Goal: Transaction & Acquisition: Subscribe to service/newsletter

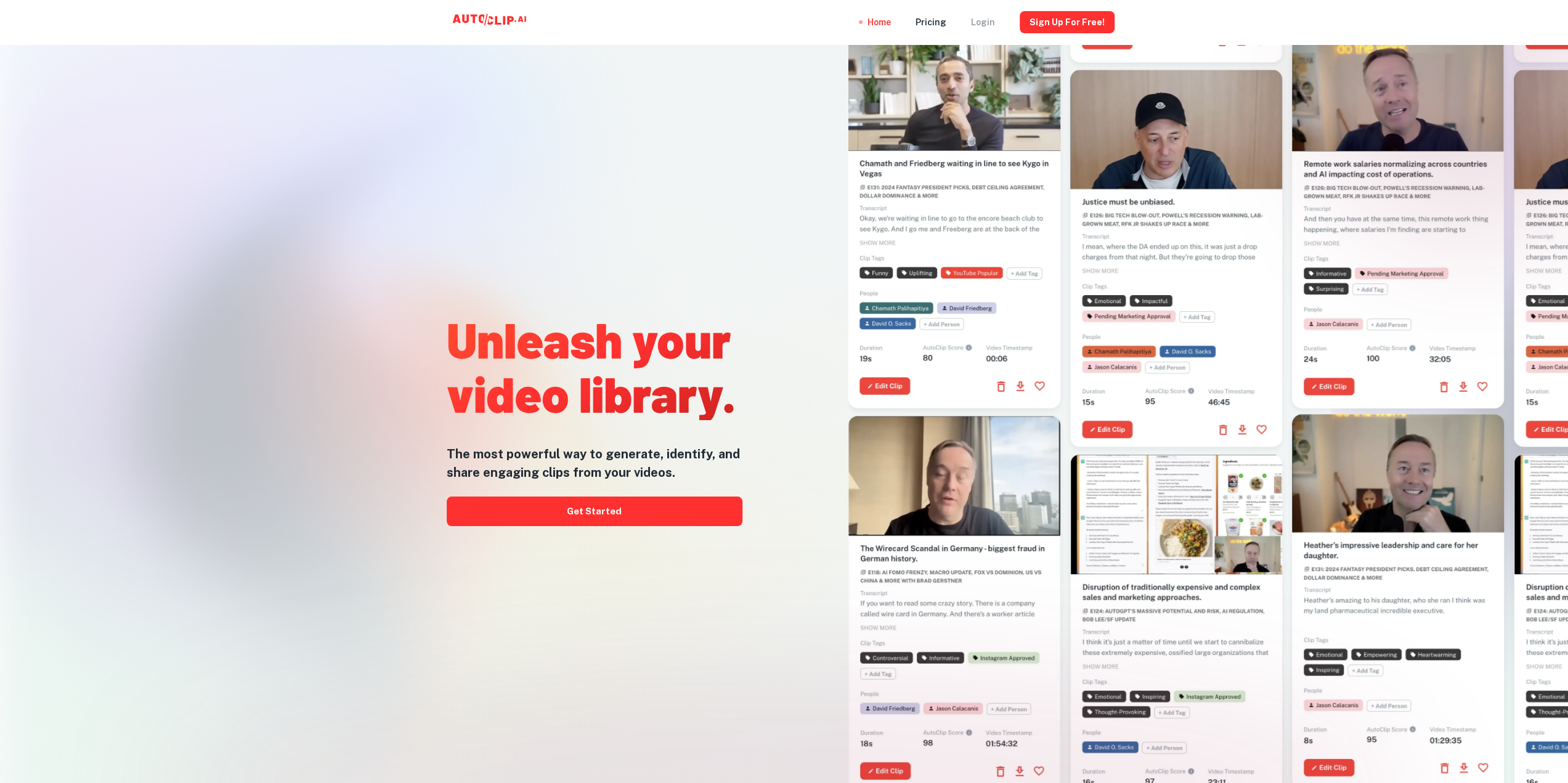
click at [992, 20] on div "Login" at bounding box center [983, 22] width 24 height 44
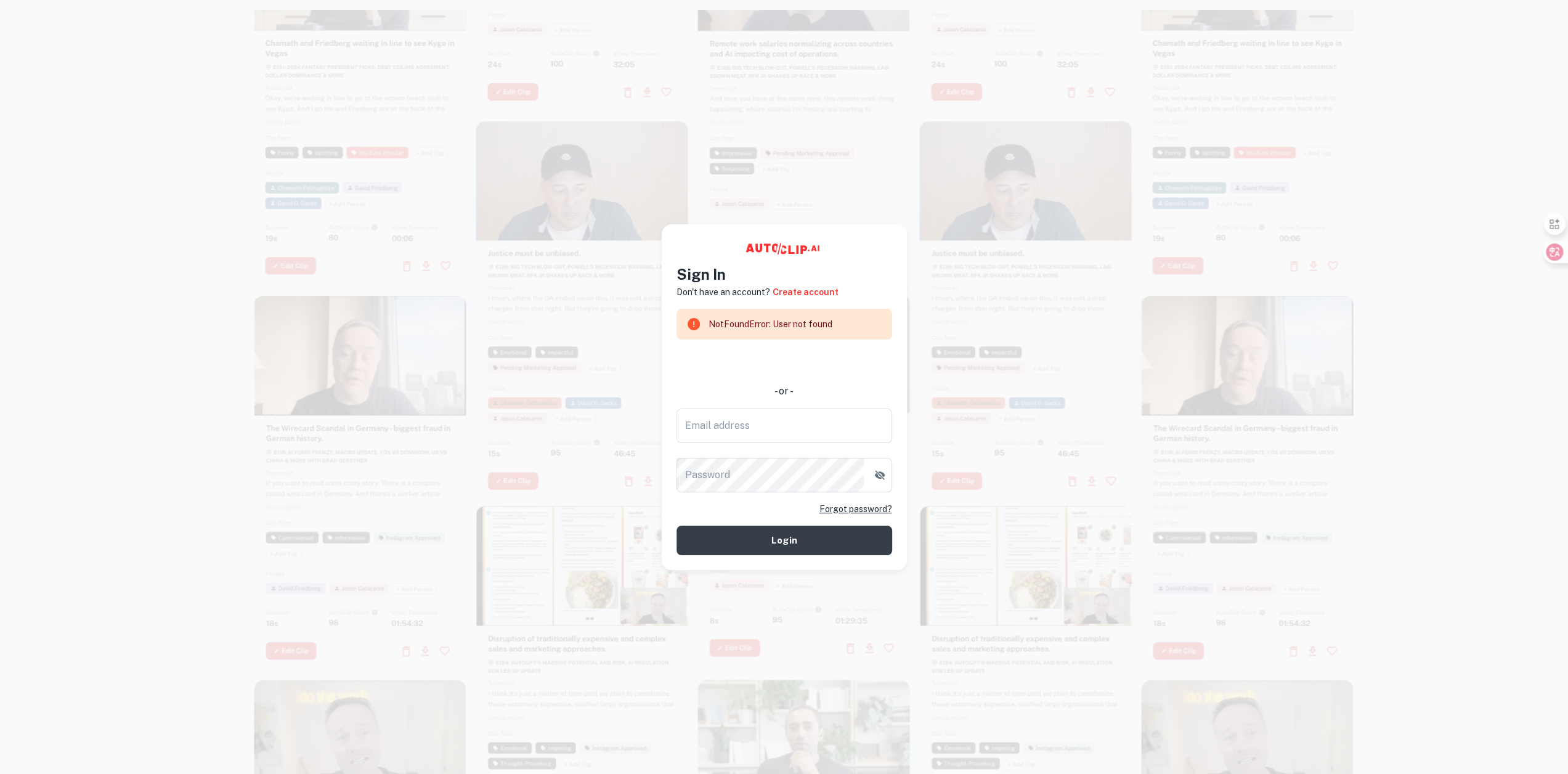
click at [1052, 261] on div at bounding box center [1026, 308] width 212 height 377
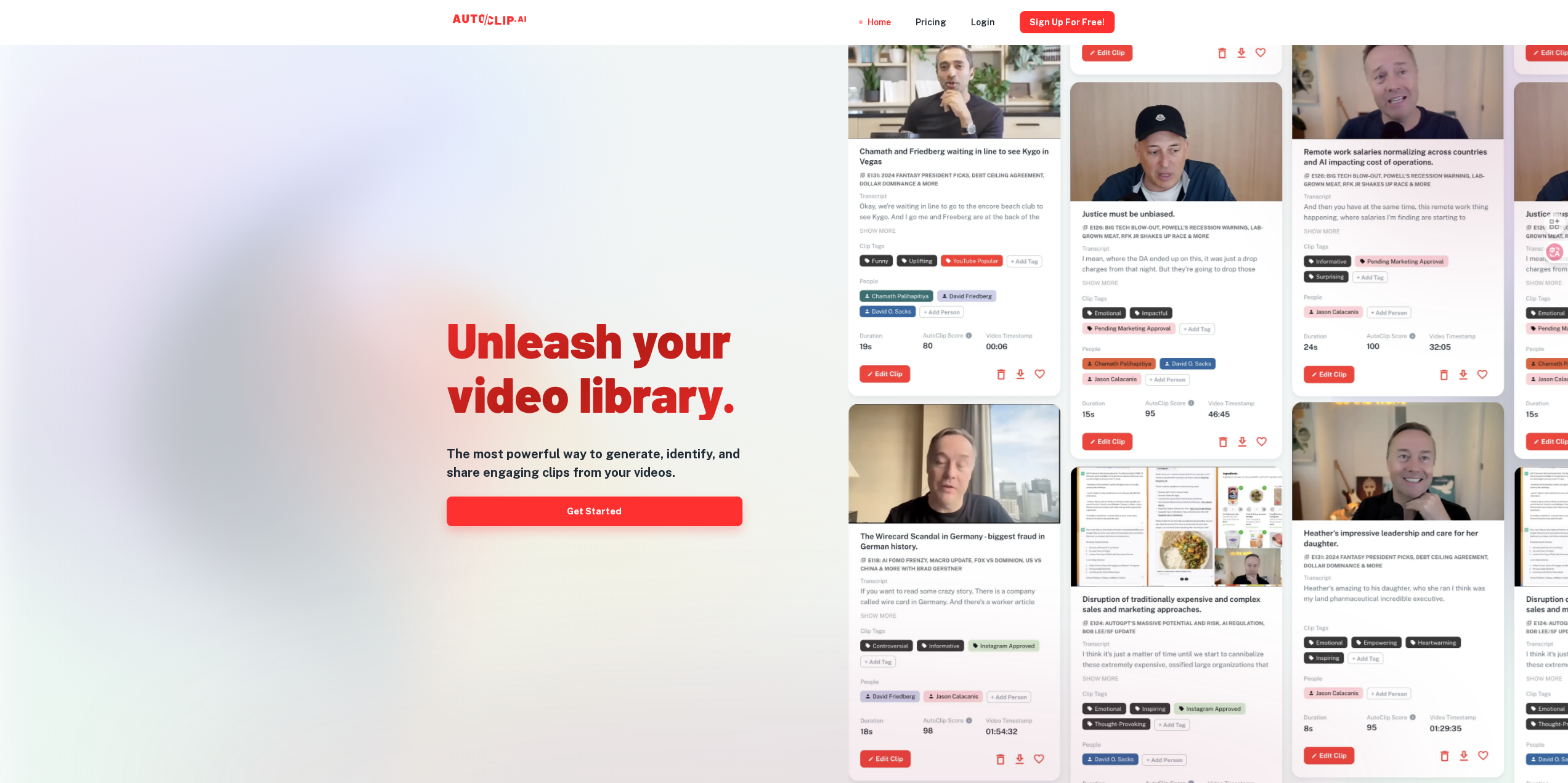
click at [566, 525] on link "Get Started" at bounding box center [593, 511] width 295 height 30
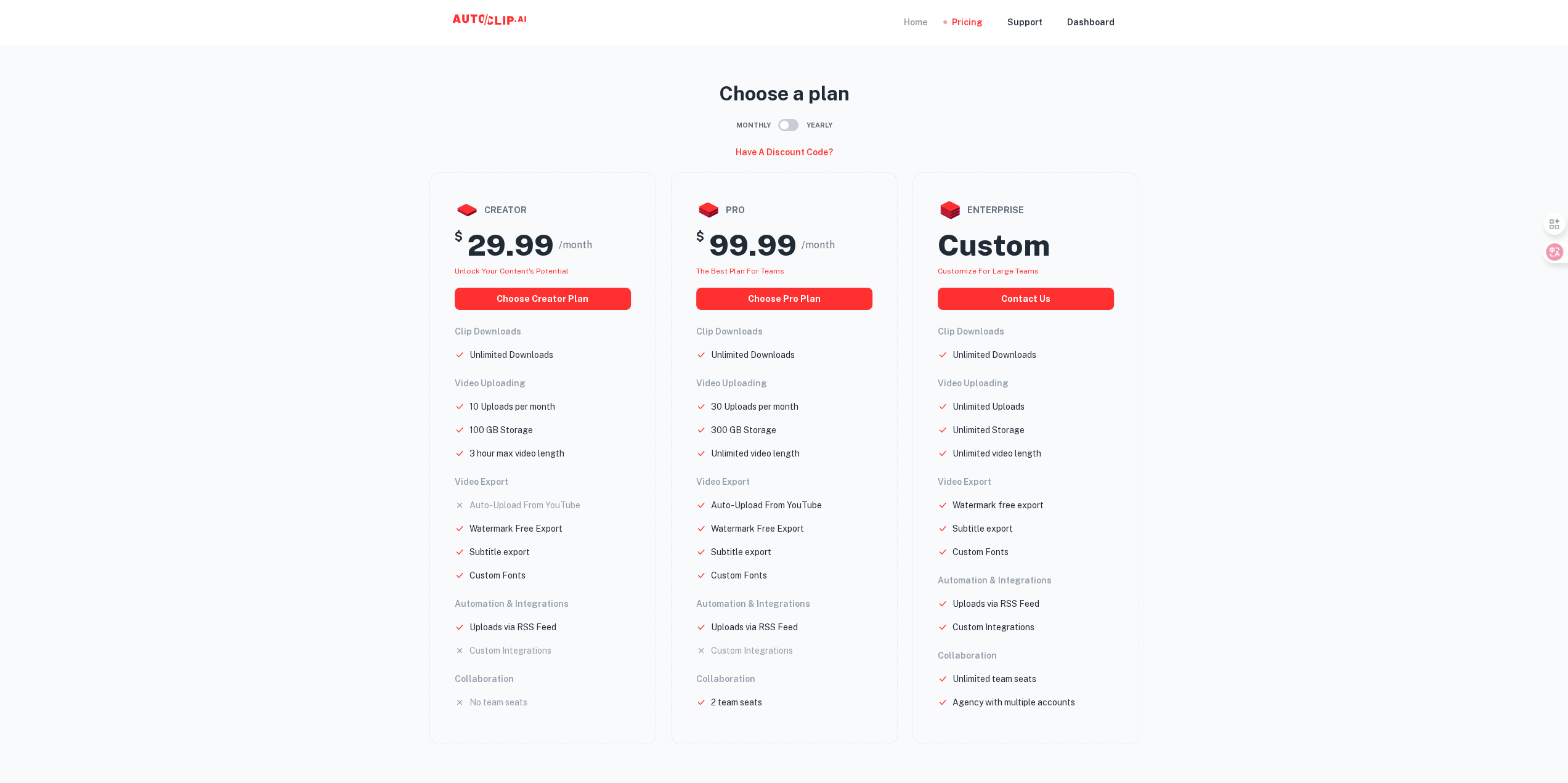
click at [919, 25] on div "Home" at bounding box center [915, 22] width 23 height 44
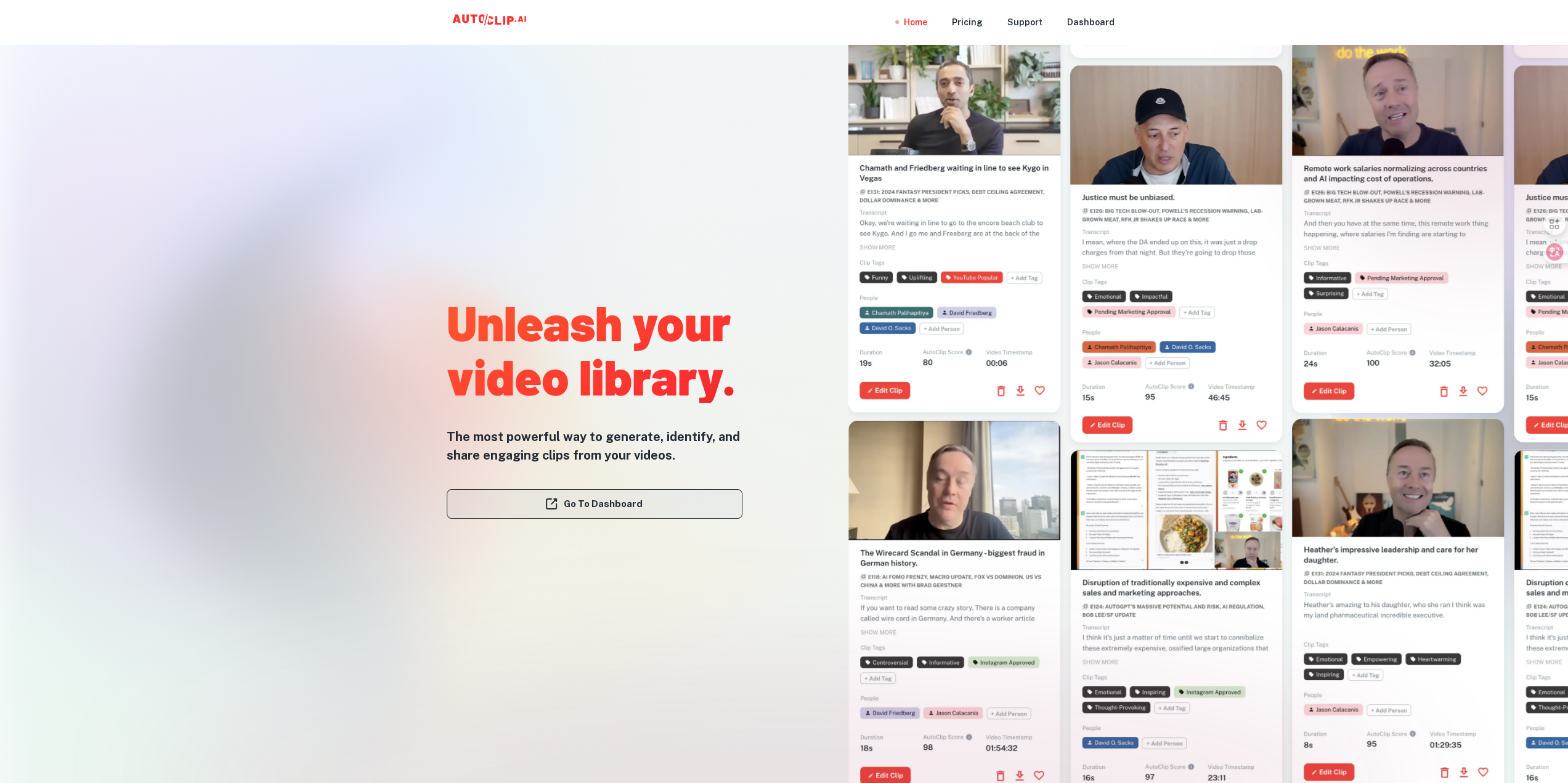
click at [633, 496] on link "Go To Dashboard" at bounding box center [593, 503] width 295 height 30
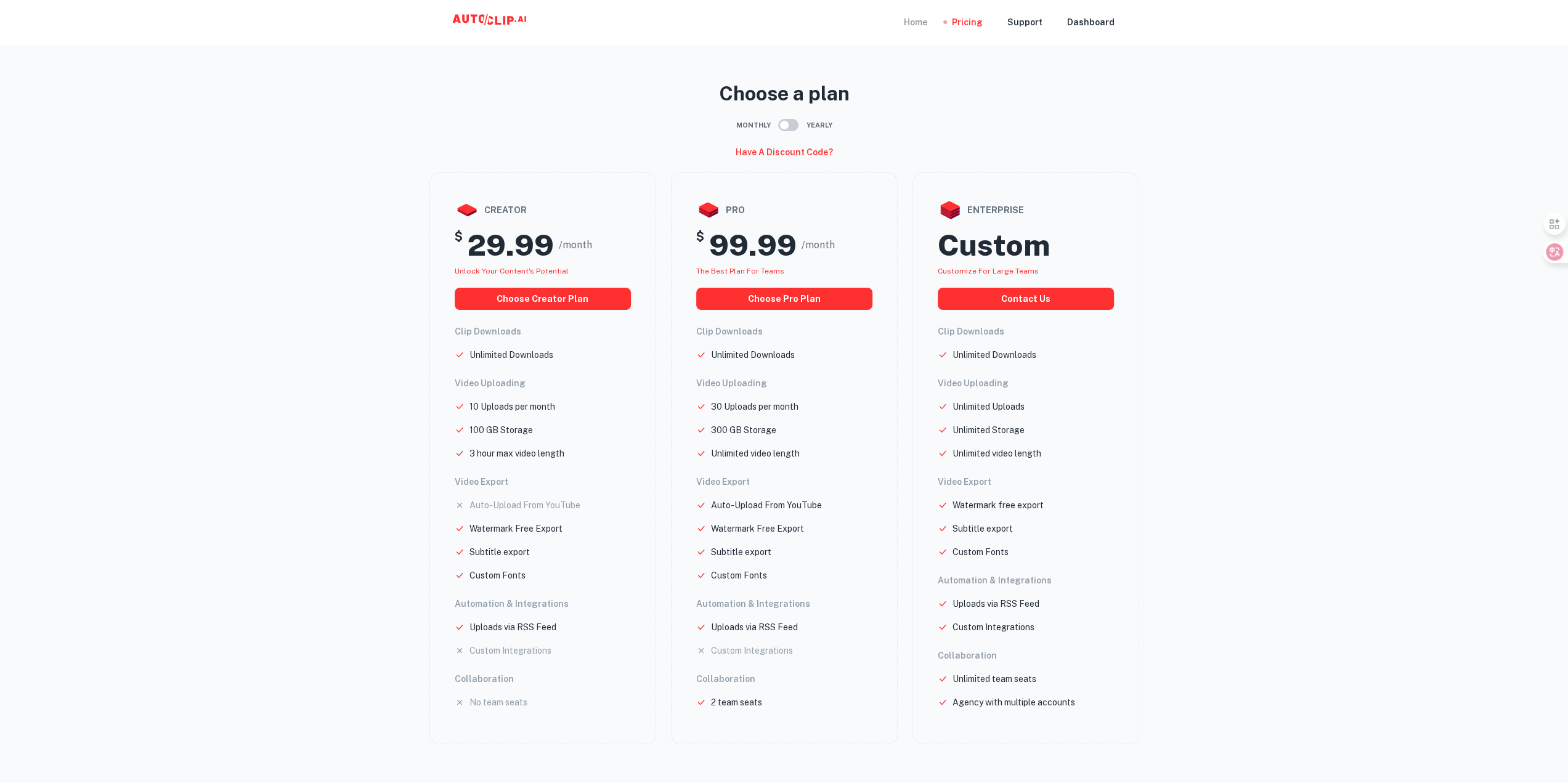
click at [925, 22] on div "Home" at bounding box center [915, 22] width 23 height 44
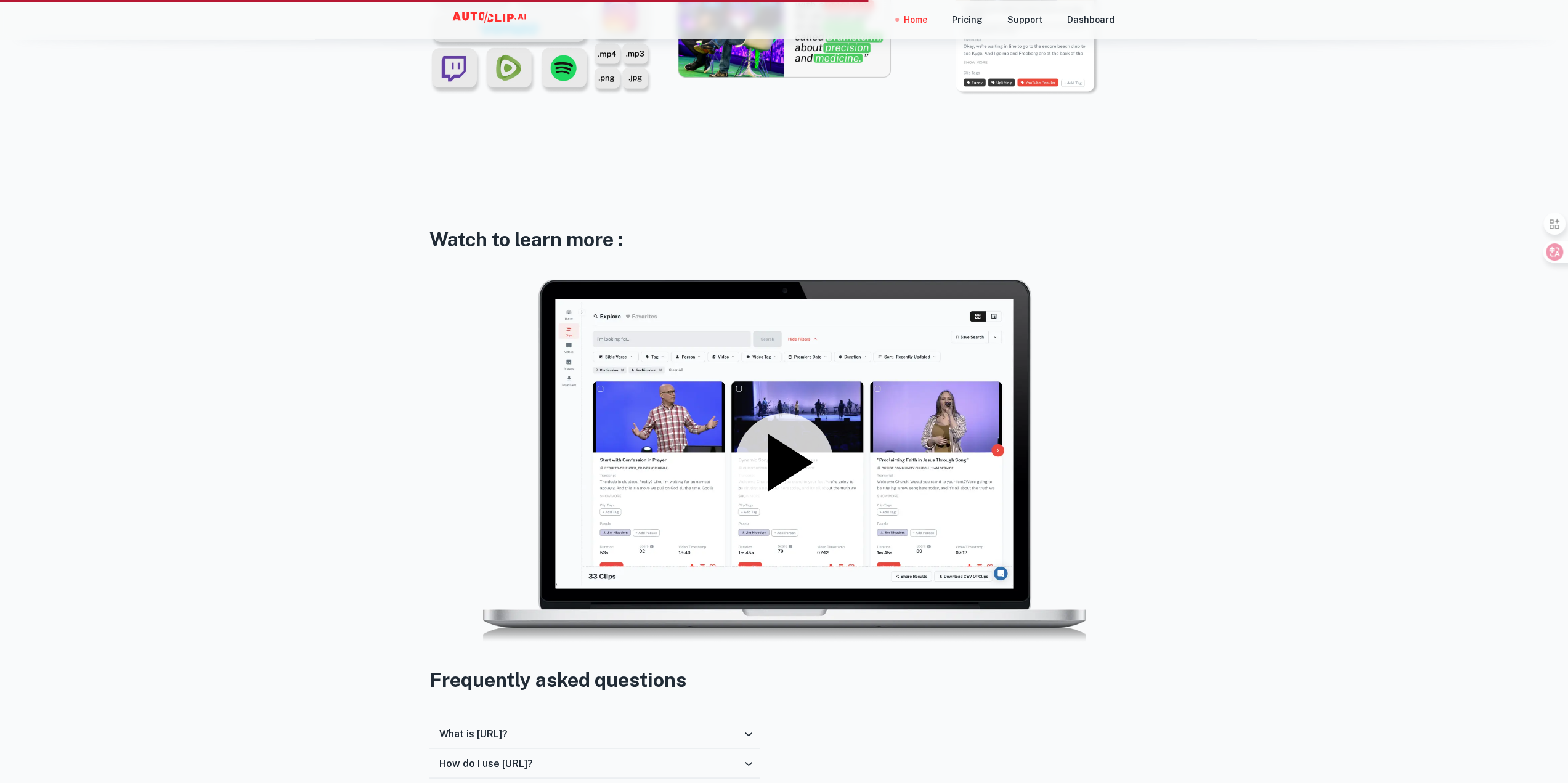
scroll to position [1847, 0]
